Goal: Communication & Community: Answer question/provide support

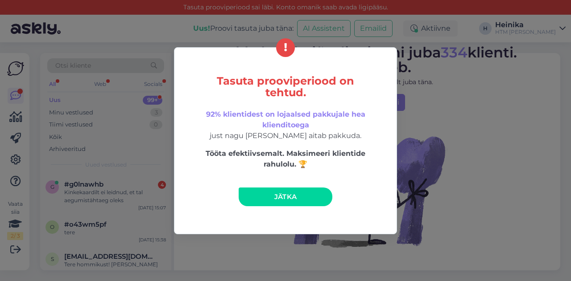
click at [287, 196] on span "Jätka" at bounding box center [285, 197] width 23 height 8
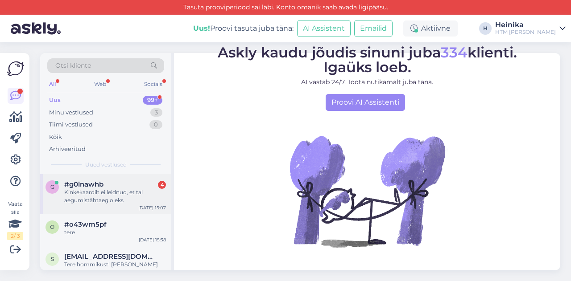
click at [119, 190] on div "Kinkekaardilt ei leidnud, et tal aegumistähtaeg oleks" at bounding box center [115, 197] width 102 height 16
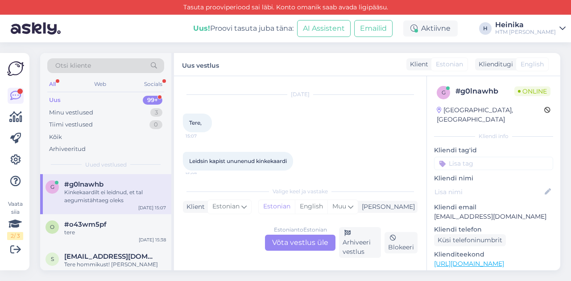
scroll to position [101, 0]
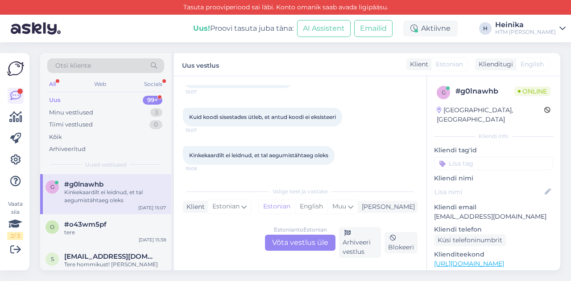
click at [319, 244] on div "Estonian to Estonian Võta vestlus üle" at bounding box center [300, 243] width 70 height 16
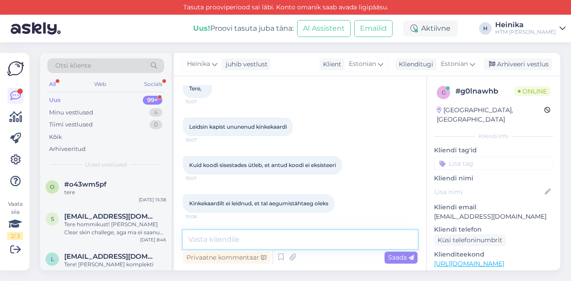
click at [280, 244] on textarea at bounding box center [300, 240] width 235 height 19
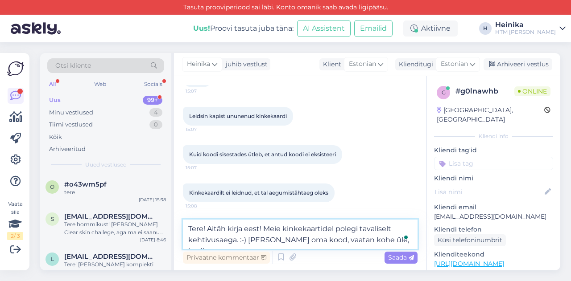
scroll to position [75, 0]
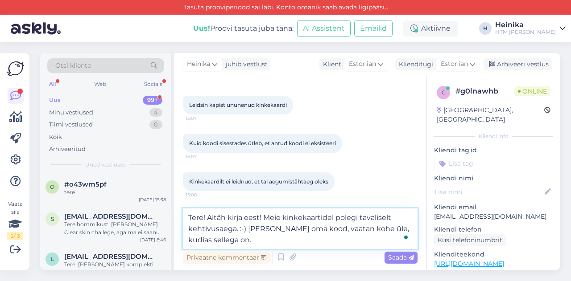
click at [198, 239] on textarea "Tere! Aitäh kirja eest! Meie kinkekaartidel polegi tavaliselt kehtivusaega. :-)…" at bounding box center [300, 229] width 235 height 41
click at [283, 244] on textarea "Tere! Aitäh kirja eest! Meie kinkekaartidel polegi tavaliselt kehtivusaega. :-)…" at bounding box center [300, 229] width 235 height 41
type textarea "Tere! Aitäh kirja eest! Meie kinkekaartidel polegi tavaliselt kehtivusaega. :-)…"
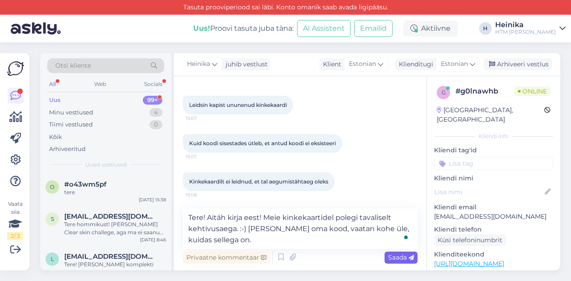
click at [397, 261] on span "Saada" at bounding box center [401, 258] width 26 height 8
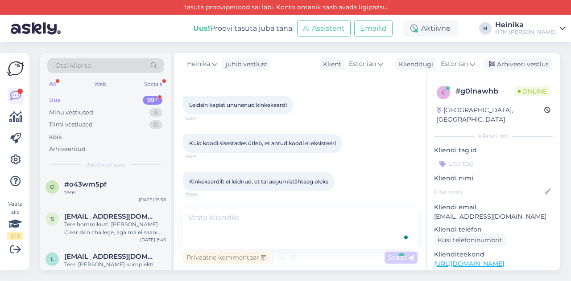
scroll to position [108, 0]
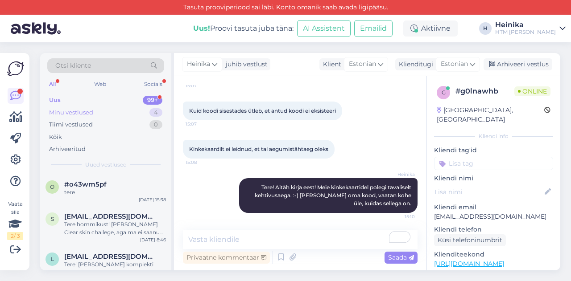
click at [78, 108] on div "Minu vestlused" at bounding box center [71, 112] width 44 height 9
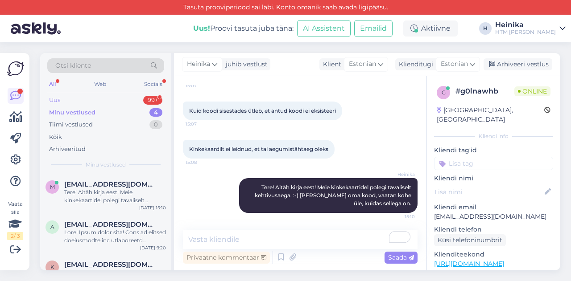
click at [74, 100] on div "Uus 99+" at bounding box center [105, 100] width 117 height 12
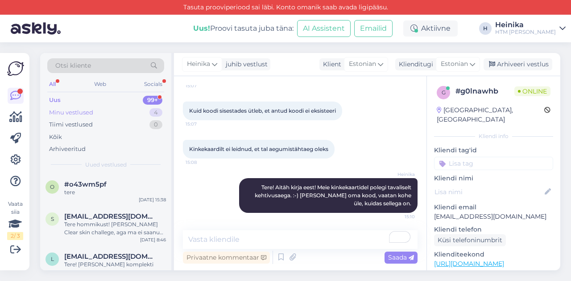
click at [83, 112] on div "Minu vestlused" at bounding box center [71, 112] width 44 height 9
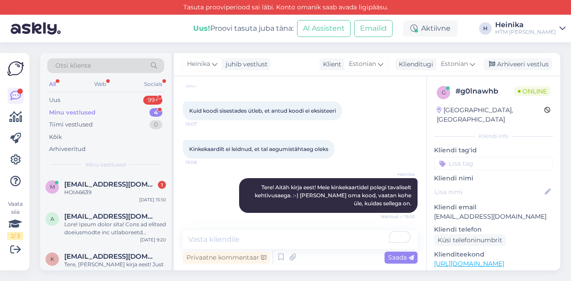
scroll to position [146, 0]
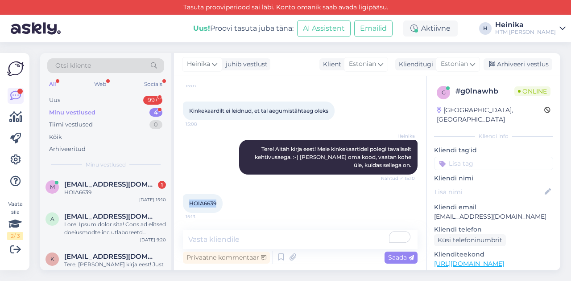
drag, startPoint x: 218, startPoint y: 203, endPoint x: 191, endPoint y: 204, distance: 27.2
click at [191, 204] on div "HOIA6639 15:13" at bounding box center [203, 203] width 40 height 19
copy span "HOIA6639"
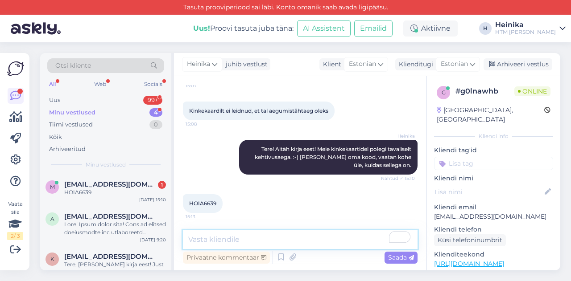
click at [226, 236] on textarea "To enrich screen reader interactions, please activate Accessibility in Grammarl…" at bounding box center [300, 240] width 235 height 19
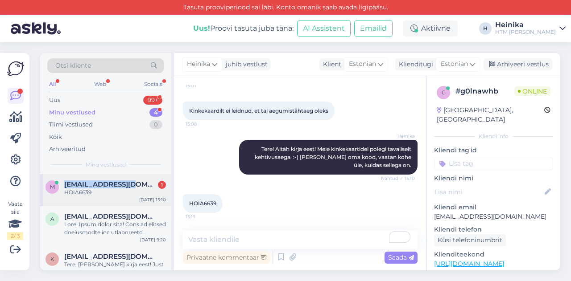
drag, startPoint x: 139, startPoint y: 185, endPoint x: 66, endPoint y: 181, distance: 73.3
click at [66, 181] on div "maasik@icloud.com 1" at bounding box center [115, 185] width 102 height 8
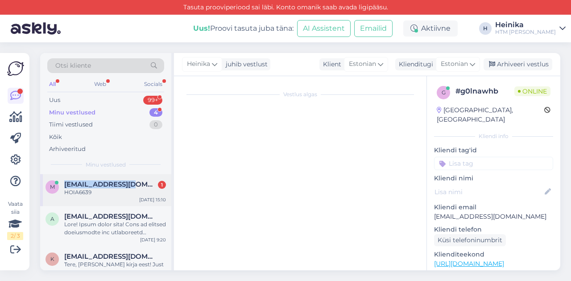
copy span "[EMAIL_ADDRESS][DOMAIN_NAME]"
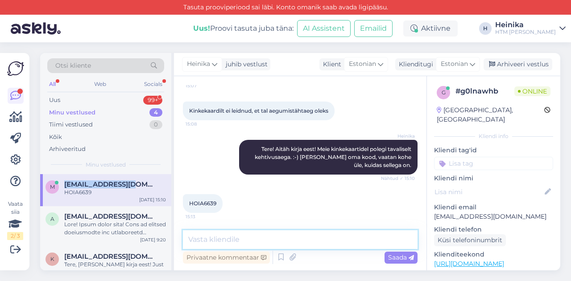
click at [256, 239] on textarea at bounding box center [300, 240] width 235 height 19
click at [261, 240] on textarea "Aitäh! Mis väärtuses kinkekaart" at bounding box center [300, 240] width 235 height 19
click at [322, 240] on textarea "Aitäh! Mis väärtuses see kinkekaart" at bounding box center [300, 240] width 235 height 19
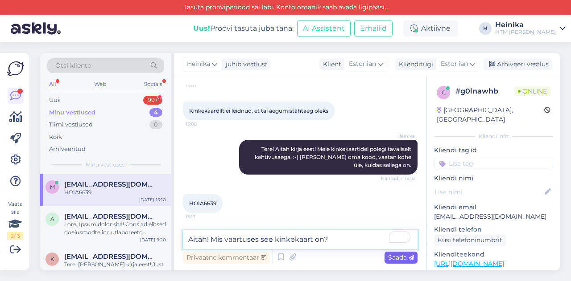
type textarea "Aitäh! Mis väärtuses see kinkekaart on?"
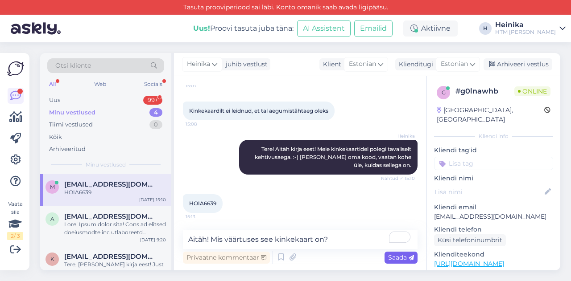
click at [398, 254] on span "Saada" at bounding box center [401, 258] width 26 height 8
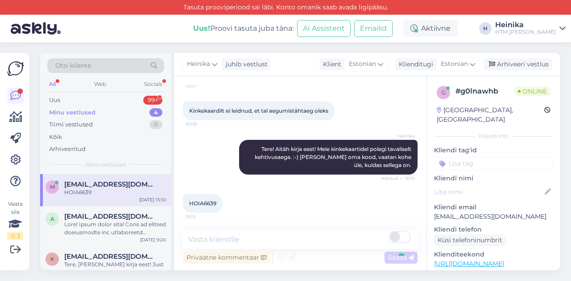
scroll to position [184, 0]
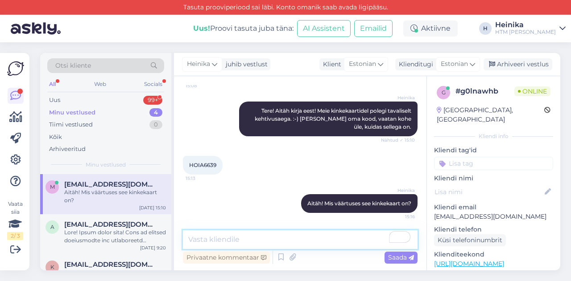
click at [256, 234] on textarea "To enrich screen reader interactions, please activate Accessibility in Grammarl…" at bounding box center [300, 240] width 235 height 19
type textarea "S"
click at [224, 240] on textarea "Kas saate palun pildi saata?" at bounding box center [300, 240] width 235 height 19
click at [352, 238] on textarea "Kas saate kinkekaardist palun pildi saata?" at bounding box center [300, 240] width 235 height 19
type textarea "Kas saate kinkekaardist palun pildi saata?"
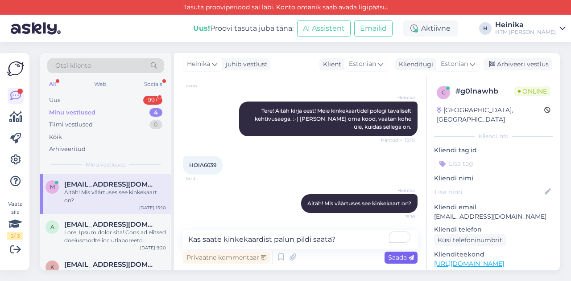
click at [394, 258] on span "Saada" at bounding box center [401, 258] width 26 height 8
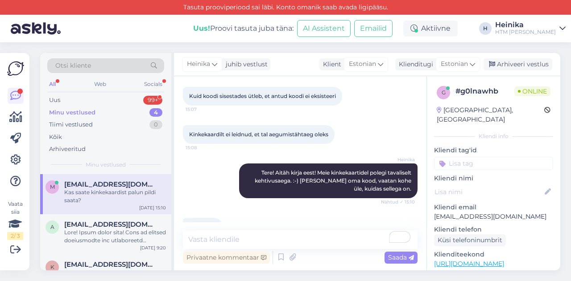
scroll to position [134, 0]
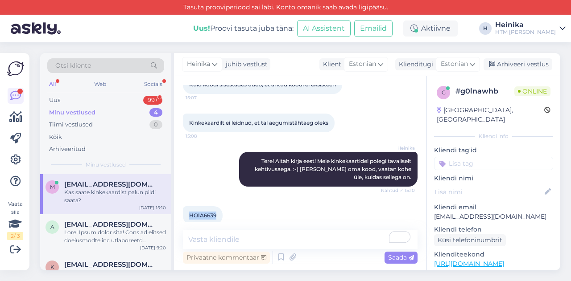
drag, startPoint x: 216, startPoint y: 215, endPoint x: 188, endPoint y: 215, distance: 28.1
click at [188, 215] on div "HOIA6639 15:13" at bounding box center [203, 216] width 40 height 19
copy span "HOIA6639"
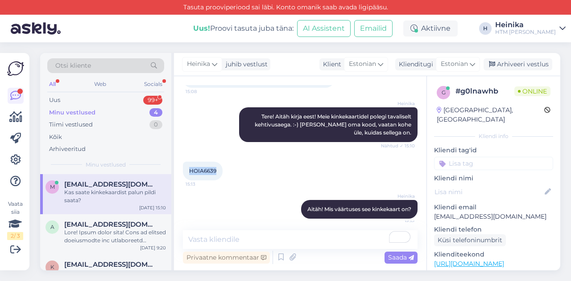
scroll to position [223, 0]
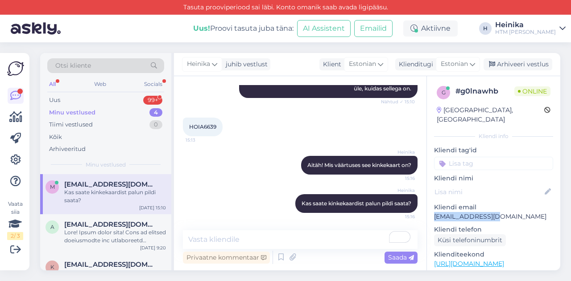
drag, startPoint x: 503, startPoint y: 208, endPoint x: 433, endPoint y: 208, distance: 69.6
click at [433, 208] on div "g # g0lnawhb Online Estonia, Haapsalu Kliendi info Kliendi tag'id Kliendi nimi …" at bounding box center [493, 264] width 133 height 376
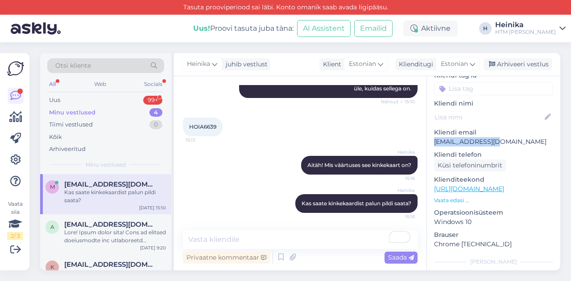
scroll to position [89, 0]
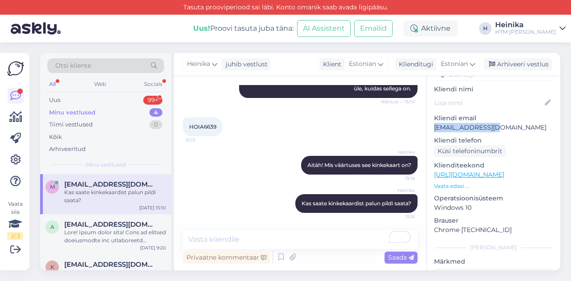
copy p "[EMAIL_ADDRESS][DOMAIN_NAME]"
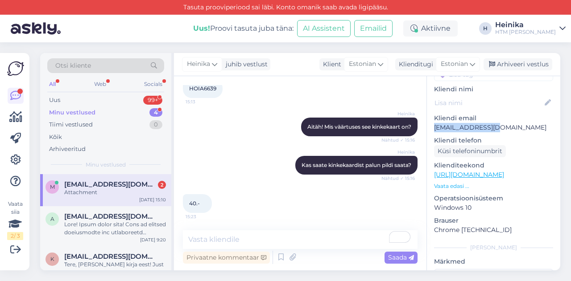
scroll to position [317, 0]
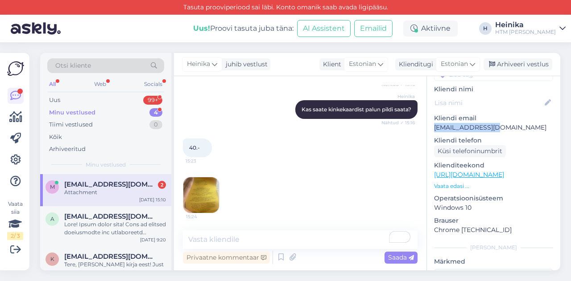
click at [206, 192] on img at bounding box center [201, 196] width 36 height 36
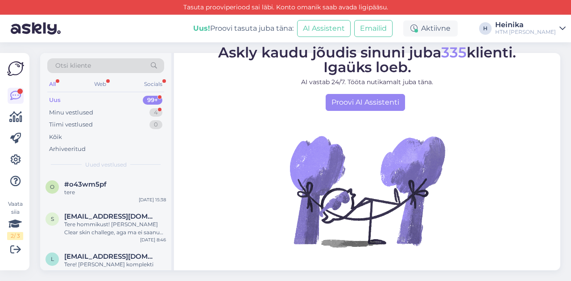
click at [83, 96] on div "Uus 99+" at bounding box center [105, 100] width 117 height 12
click at [96, 112] on div "Minu vestlused 4" at bounding box center [105, 113] width 117 height 12
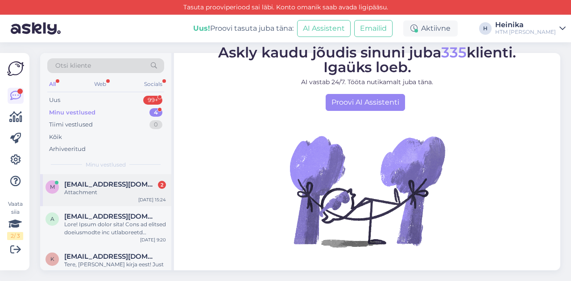
click at [106, 186] on span "[EMAIL_ADDRESS][DOMAIN_NAME]" at bounding box center [110, 185] width 93 height 8
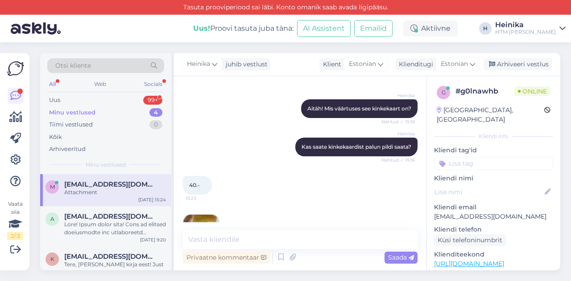
scroll to position [228, 0]
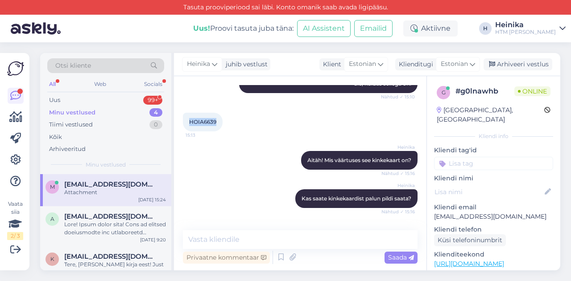
drag, startPoint x: 216, startPoint y: 123, endPoint x: 190, endPoint y: 122, distance: 26.3
click at [190, 122] on div "HOIA6639 15:13" at bounding box center [203, 122] width 40 height 19
copy span "HOIA6639"
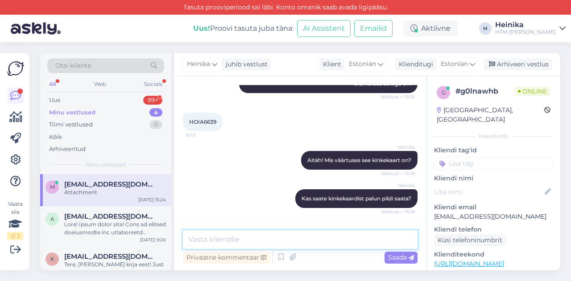
click at [281, 242] on textarea at bounding box center [300, 240] width 235 height 19
click at [203, 239] on textarea "Surued tänud!" at bounding box center [300, 240] width 235 height 19
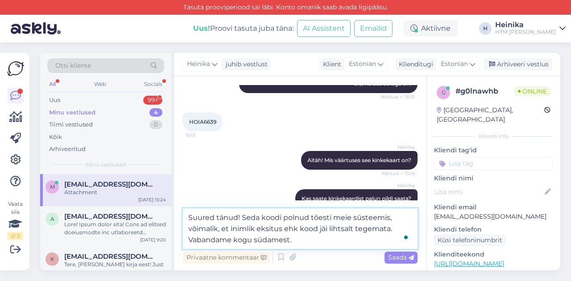
click at [403, 228] on textarea "Suured tänud! Seda koodi polnud tõesti meie süsteemis, võimalik, et inimlik eks…" at bounding box center [300, 229] width 235 height 41
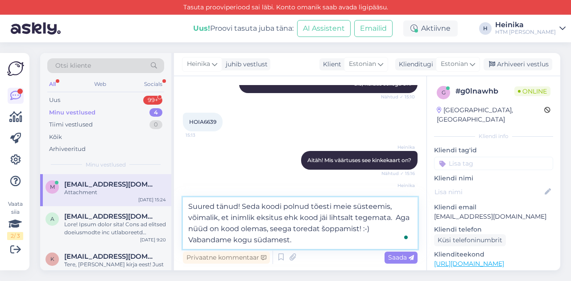
click at [315, 243] on textarea "Suured tänud! Seda koodi polnud tõesti meie süsteemis, võimalik, et inimlik eks…" at bounding box center [300, 224] width 235 height 52
click at [387, 206] on textarea "Suured tänud! Seda koodi polnud tõesti meie süsteemis, võimalik, et inimlik eks…" at bounding box center [300, 224] width 235 height 52
drag, startPoint x: 394, startPoint y: 216, endPoint x: 408, endPoint y: 227, distance: 17.8
click at [408, 227] on textarea "Suured tänud! Seda koodi polnud tõesti meie süsteemis, võimalik, et inimlik eks…" at bounding box center [300, 224] width 235 height 52
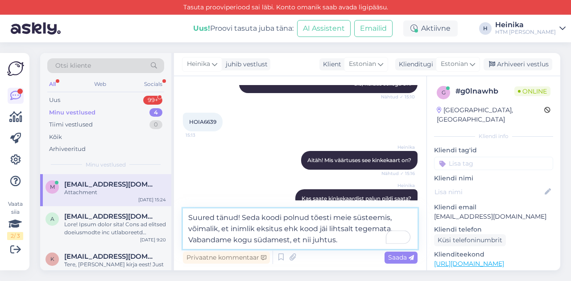
click at [354, 241] on textarea "Suured tänud! Seda koodi polnud tõesti meie süsteemis, võimalik, et inimlik eks…" at bounding box center [300, 229] width 235 height 41
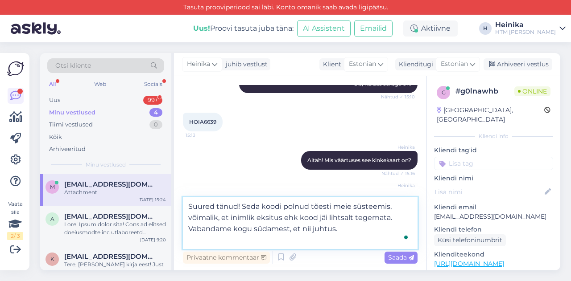
paste textarea "Aga nüüd on kood olemas, seega toredat šoppamist! :-)"
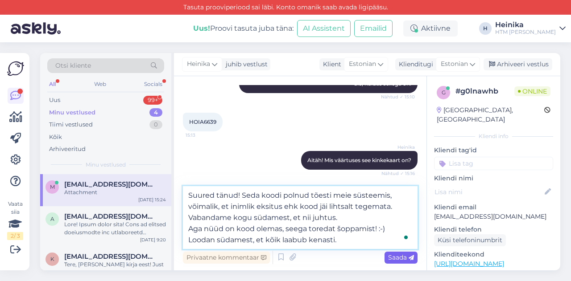
type textarea "Suured tänud! Seda koodi polnud tõesti meie süsteemis, võimalik, et inimlik eks…"
click at [397, 260] on span "Saada" at bounding box center [401, 258] width 26 height 8
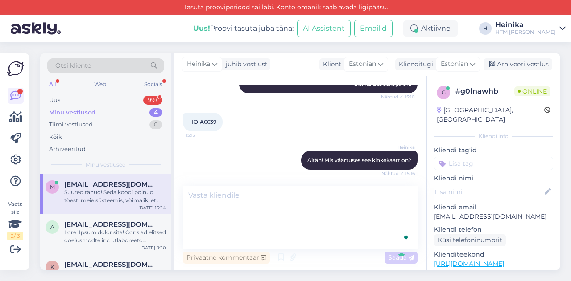
scroll to position [387, 0]
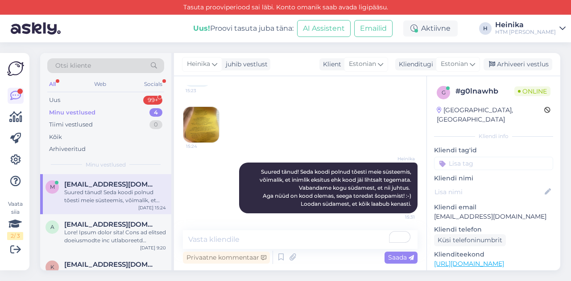
drag, startPoint x: 87, startPoint y: 113, endPoint x: 87, endPoint y: 107, distance: 5.8
click at [87, 113] on div "Minu vestlused" at bounding box center [72, 112] width 46 height 9
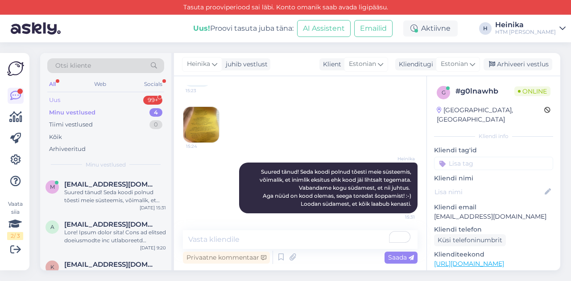
click at [87, 97] on div "Uus 99+" at bounding box center [105, 100] width 117 height 12
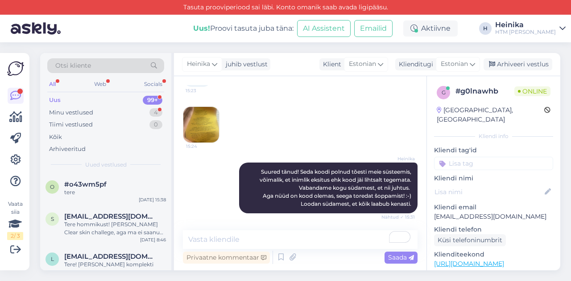
scroll to position [426, 0]
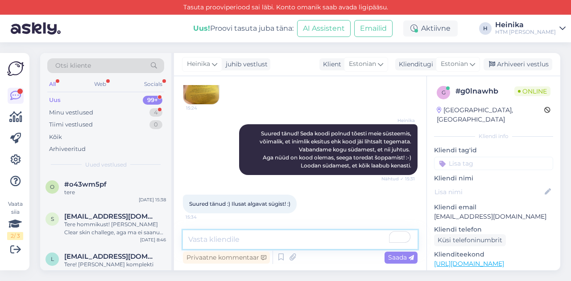
click at [301, 239] on textarea "To enrich screen reader interactions, please activate Accessibility in Grammarl…" at bounding box center [300, 240] width 235 height 19
type textarea "[PERSON_NAME], soovime sulle sedasama. :-)"
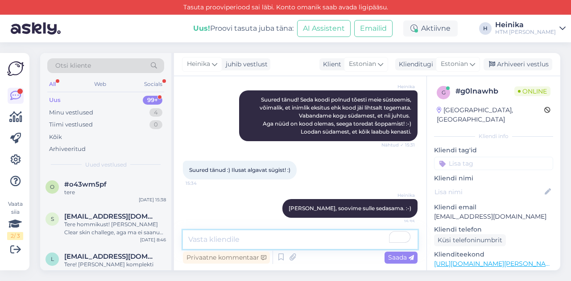
scroll to position [464, 0]
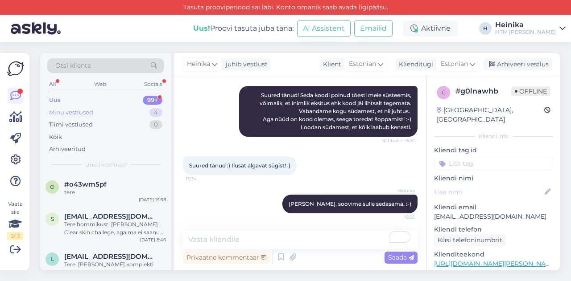
click at [90, 110] on div "Minu vestlused" at bounding box center [71, 112] width 44 height 9
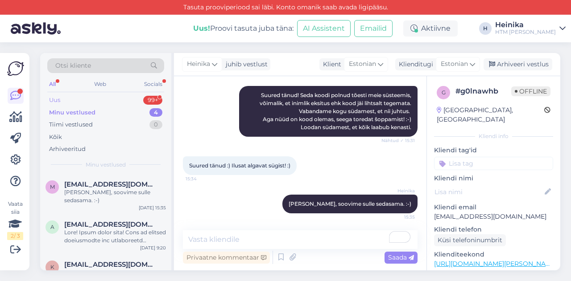
click at [87, 100] on div "Uus 99+" at bounding box center [105, 100] width 117 height 12
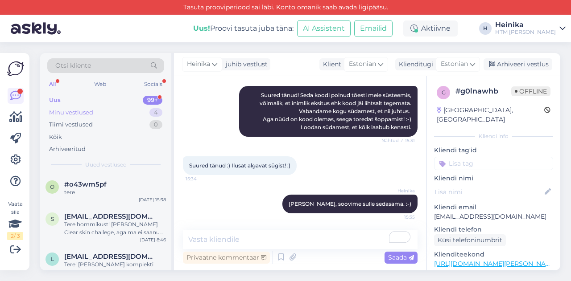
click at [57, 108] on div "Minu vestlused" at bounding box center [71, 112] width 44 height 9
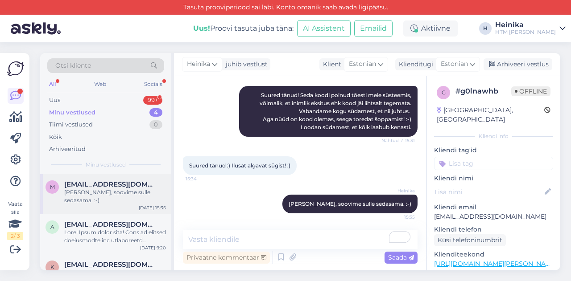
click at [112, 184] on span "[EMAIL_ADDRESS][DOMAIN_NAME]" at bounding box center [110, 185] width 93 height 8
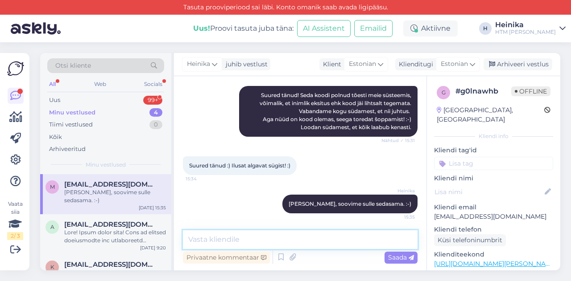
click at [324, 244] on textarea at bounding box center [300, 240] width 235 height 19
type textarea "T"
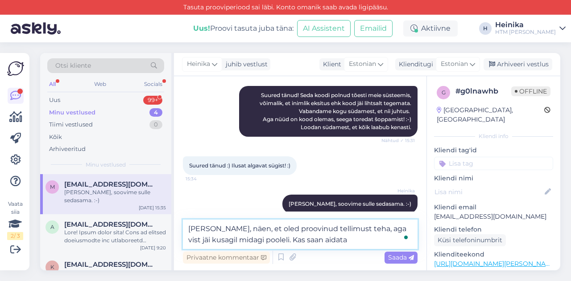
type textarea "[PERSON_NAME], näen, et oled proovinud tellimust teha, aga vist jäi kusagil mid…"
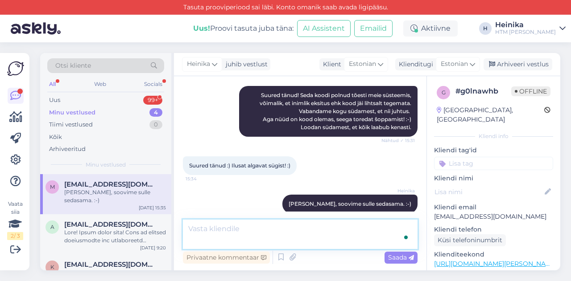
scroll to position [510, 0]
